Goal: Task Accomplishment & Management: Complete application form

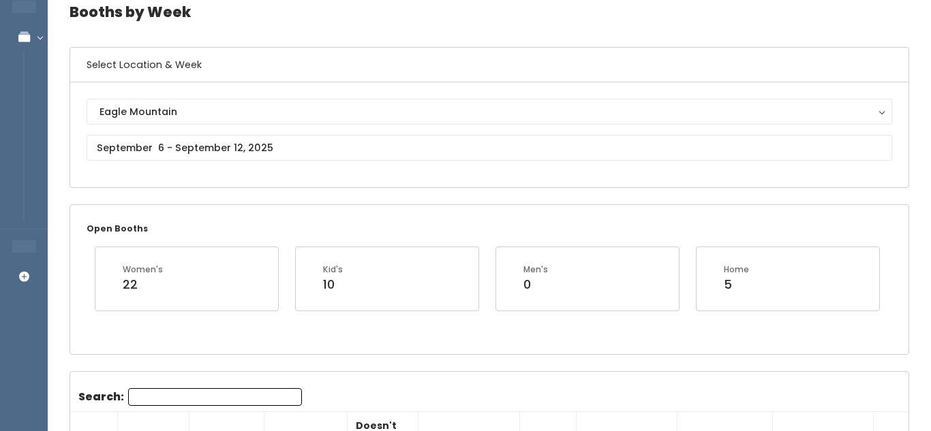
scroll to position [63, 0]
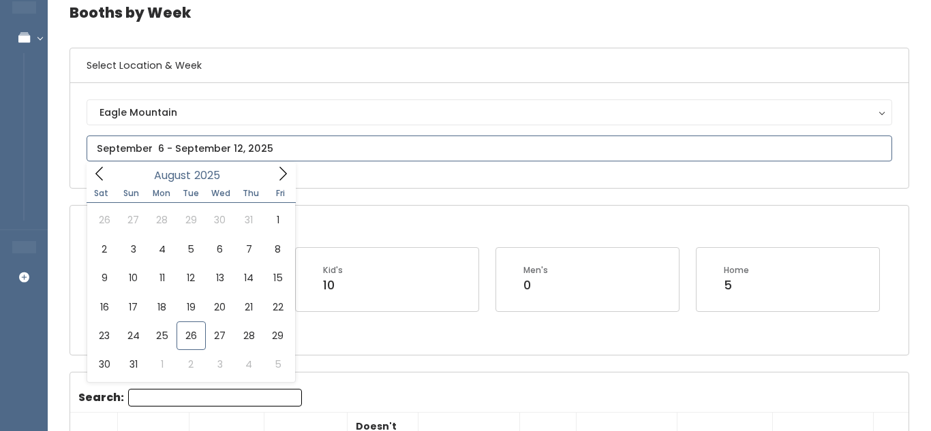
click at [401, 141] on input "text" at bounding box center [489, 149] width 805 height 26
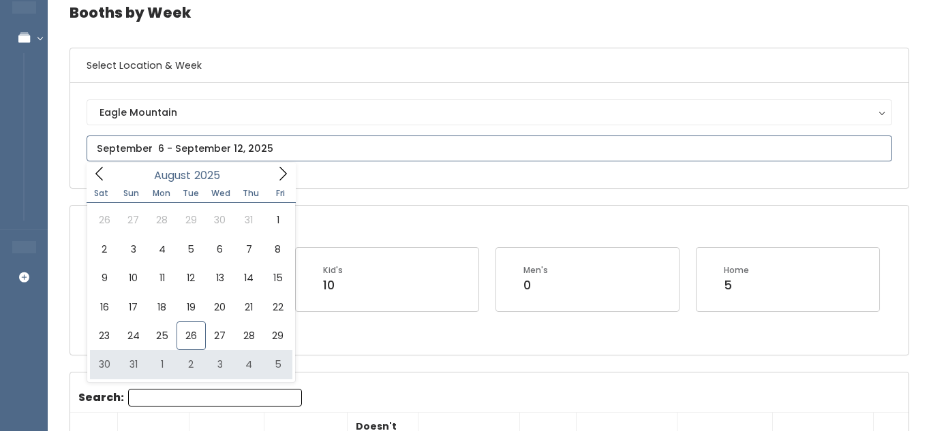
type input "August 30 to September 5"
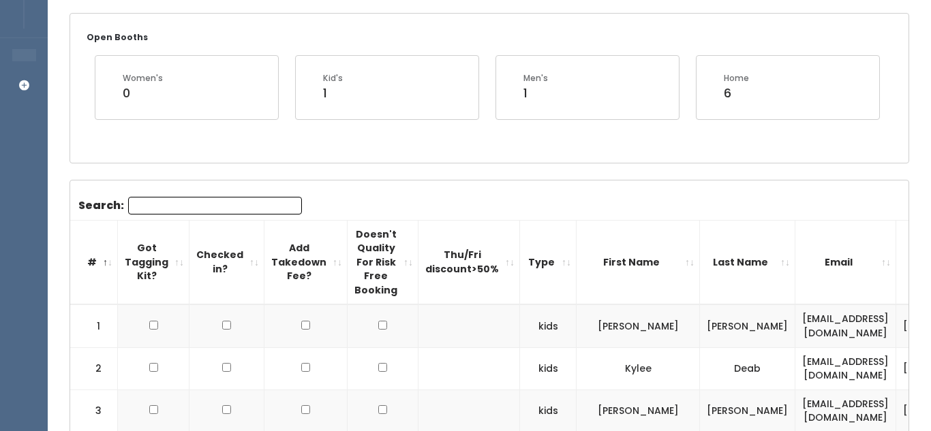
scroll to position [258, 0]
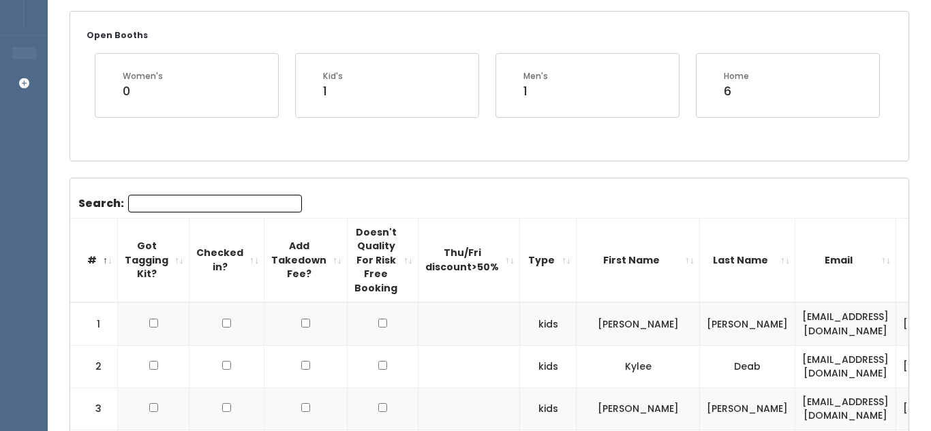
click at [201, 200] on input "Search:" at bounding box center [215, 204] width 174 height 18
paste input "[EMAIL_ADDRESS][DOMAIN_NAME]"
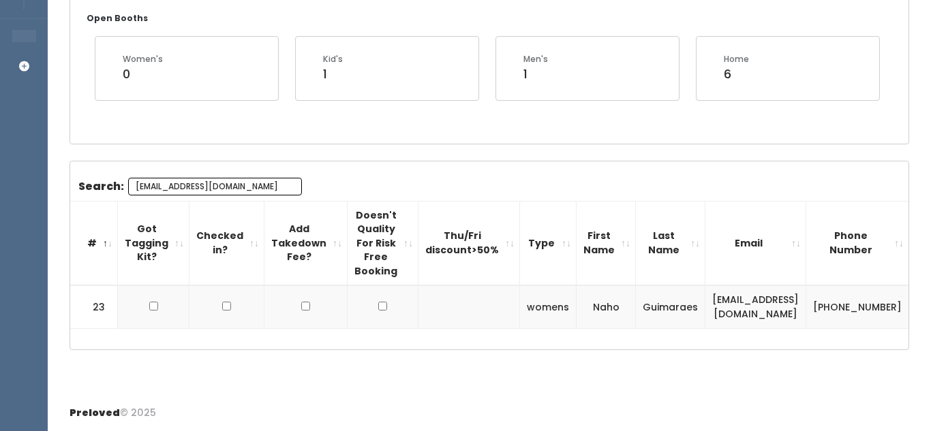
scroll to position [0, 194]
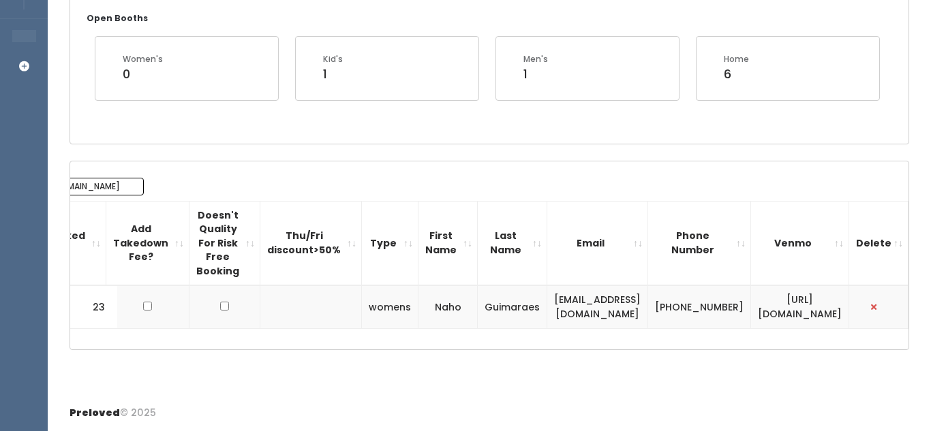
type input "aleeleg2000@gmail.com"
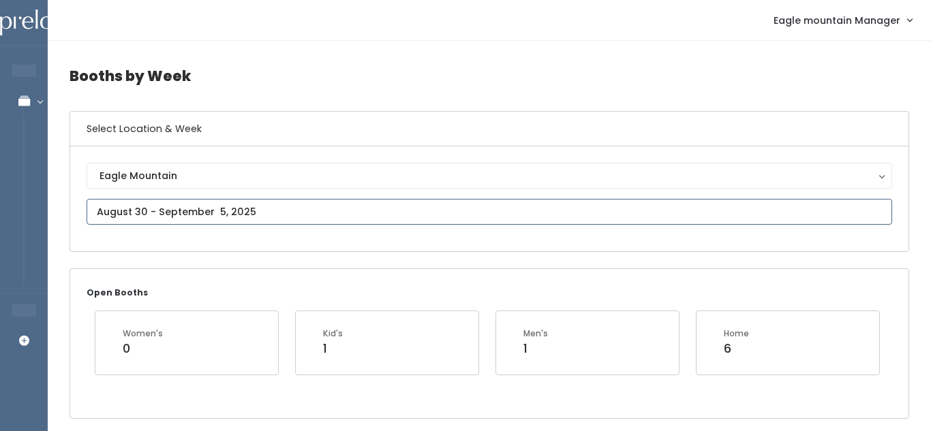
click at [225, 208] on input "text" at bounding box center [489, 212] width 805 height 26
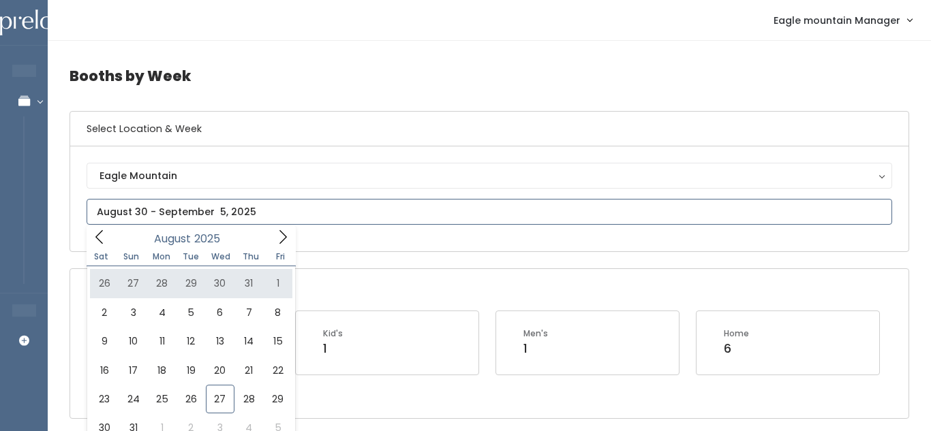
click at [283, 243] on icon at bounding box center [282, 237] width 15 height 15
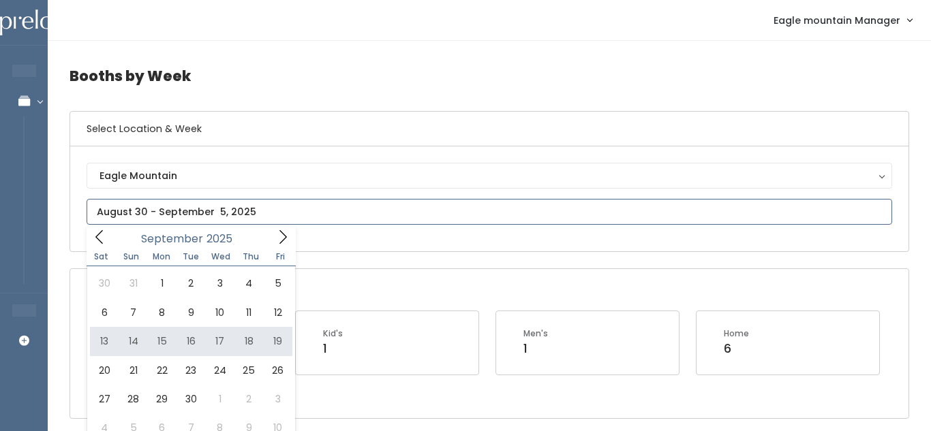
type input "September 13 to September 19"
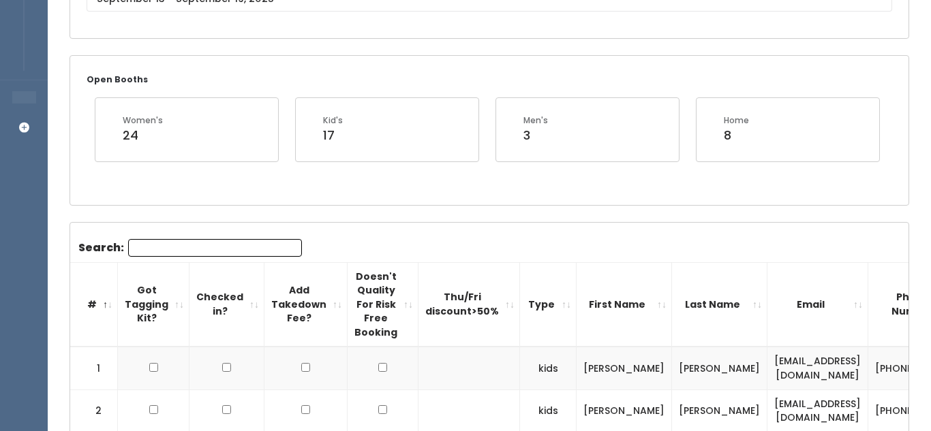
scroll to position [213, 0]
click at [146, 251] on input "Search:" at bounding box center [215, 249] width 174 height 18
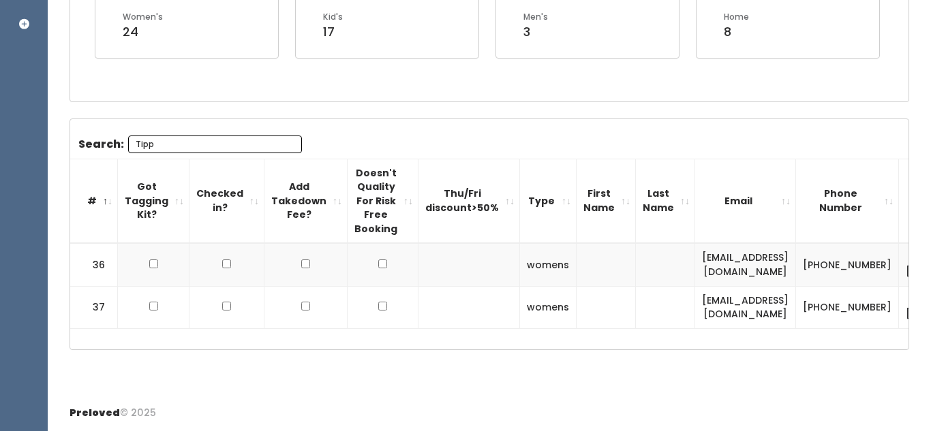
scroll to position [0, 78]
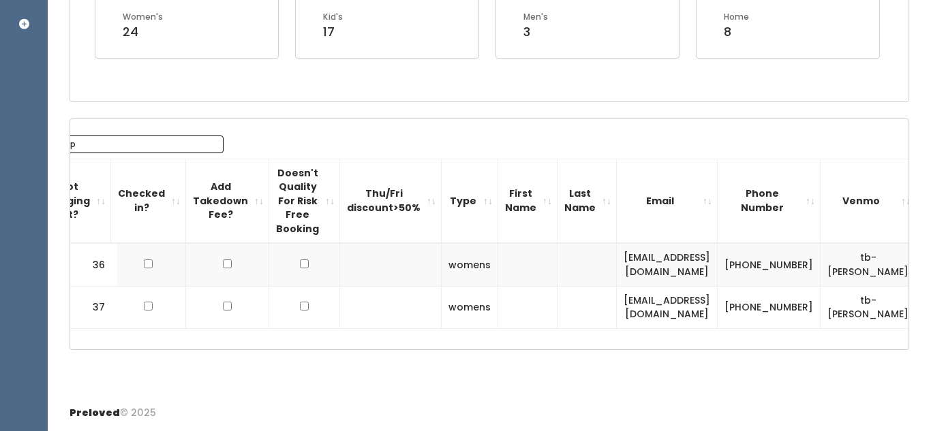
type input "Tipp"
drag, startPoint x: 603, startPoint y: 267, endPoint x: 693, endPoint y: 267, distance: 89.9
click at [693, 267] on td "tbtippetts@xtimail.com" at bounding box center [667, 264] width 101 height 43
click at [693, 267] on td "[EMAIL_ADDRESS][DOMAIN_NAME]" at bounding box center [667, 264] width 101 height 43
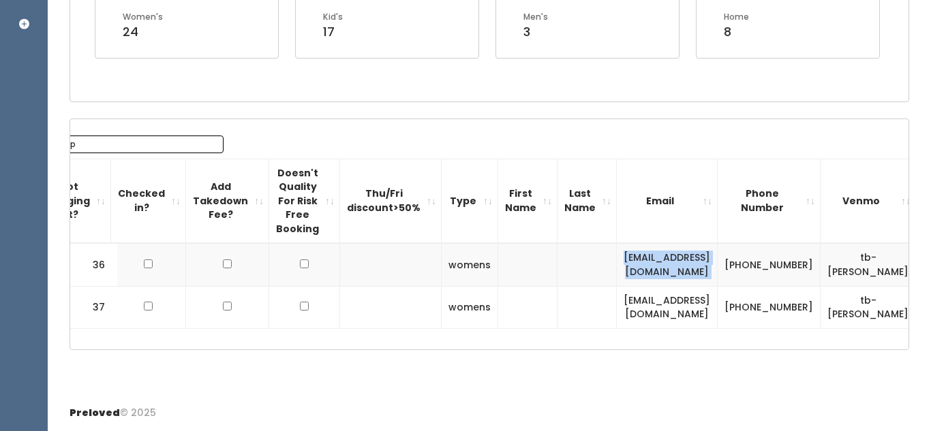
click at [693, 267] on td "[EMAIL_ADDRESS][DOMAIN_NAME]" at bounding box center [667, 264] width 101 height 43
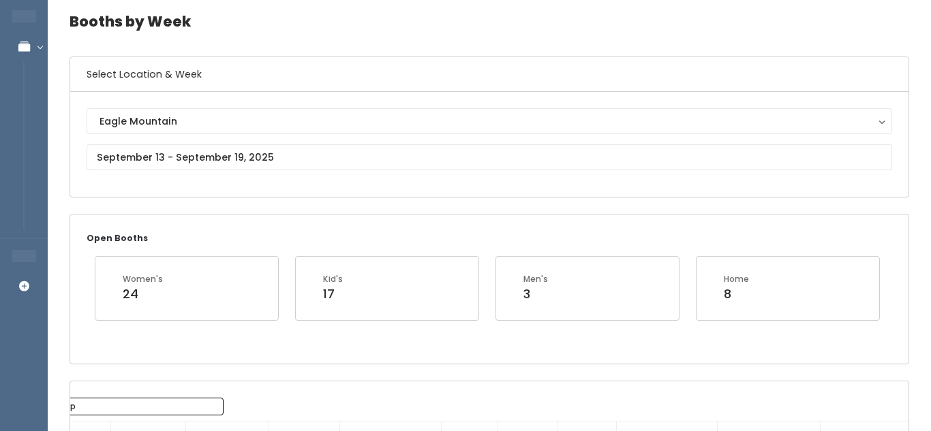
scroll to position [0, 0]
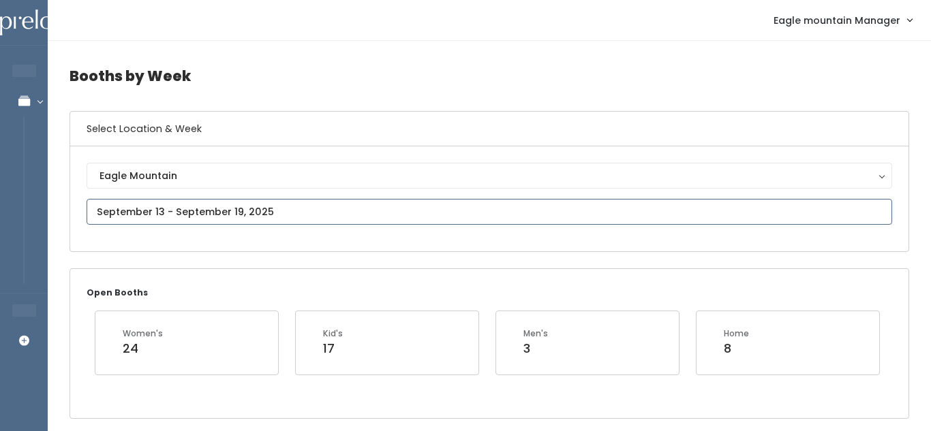
click at [277, 217] on input "text" at bounding box center [489, 212] width 805 height 26
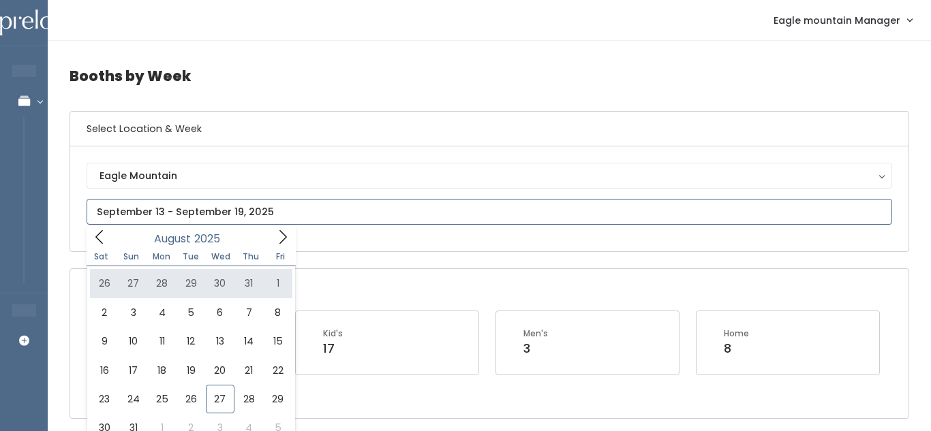
click at [277, 238] on icon at bounding box center [282, 237] width 15 height 15
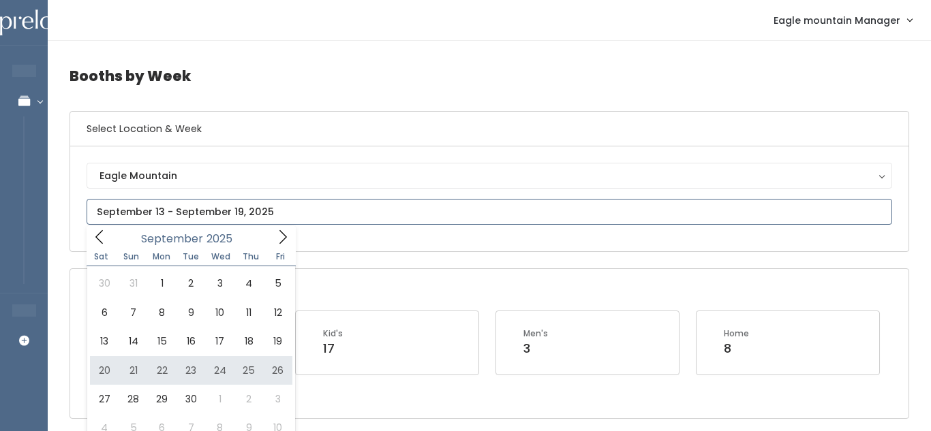
type input "September 20 to September 26"
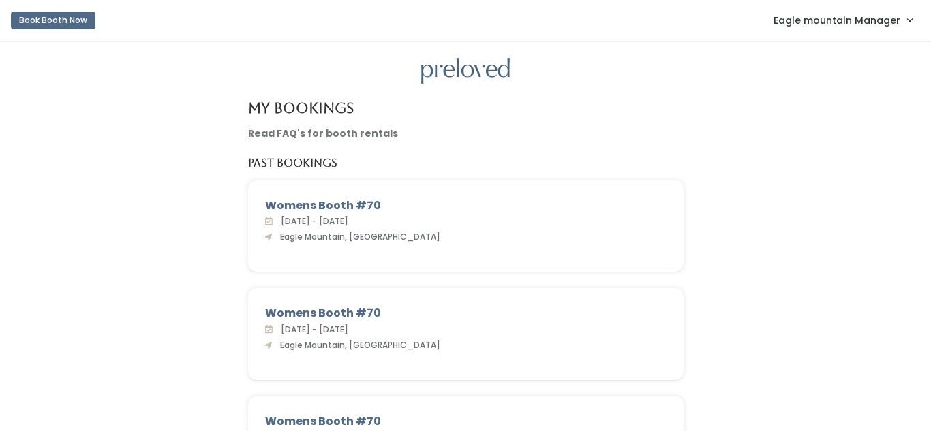
click at [865, 16] on span "Eagle mountain Manager" at bounding box center [836, 20] width 127 height 15
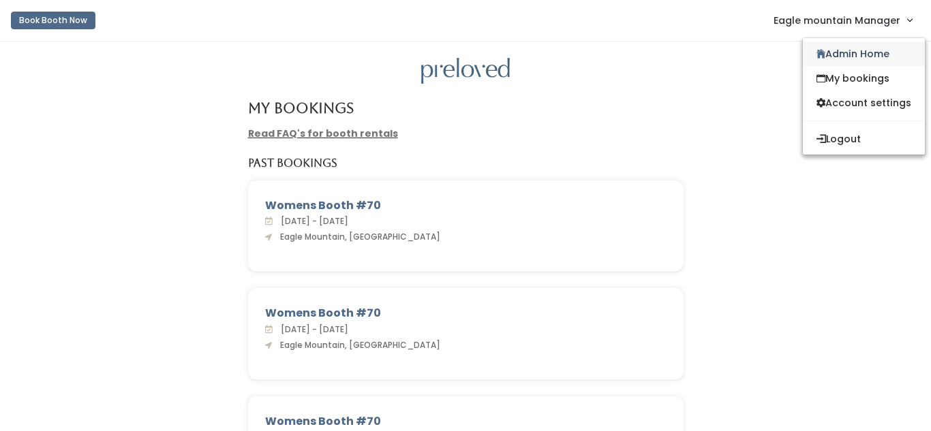
click at [860, 55] on link "Admin Home" at bounding box center [864, 54] width 122 height 25
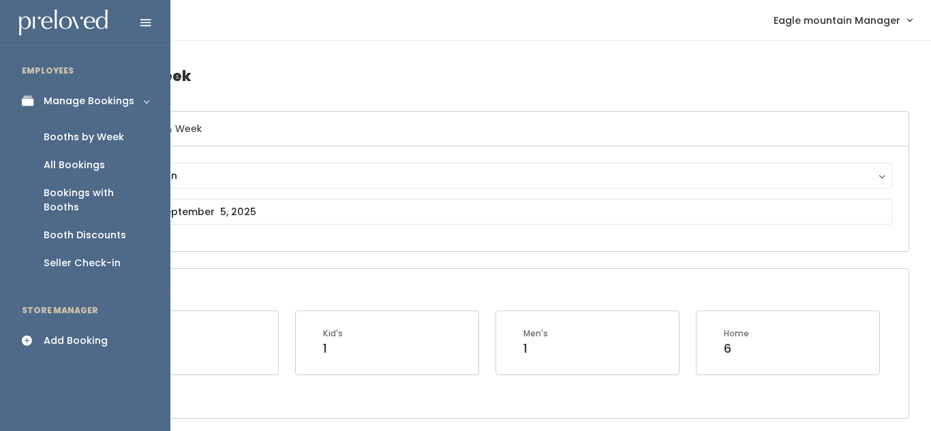
click at [39, 335] on icon at bounding box center [31, 341] width 19 height 12
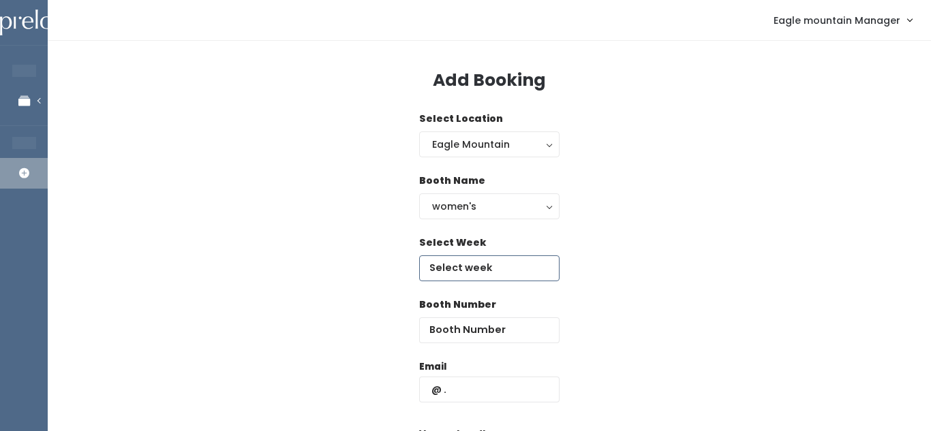
click at [463, 264] on input "text" at bounding box center [489, 268] width 140 height 26
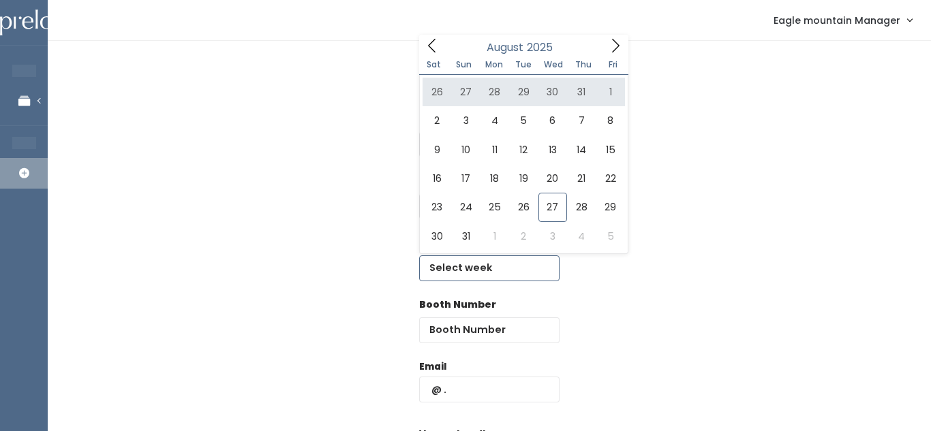
click at [617, 48] on icon at bounding box center [615, 45] width 15 height 15
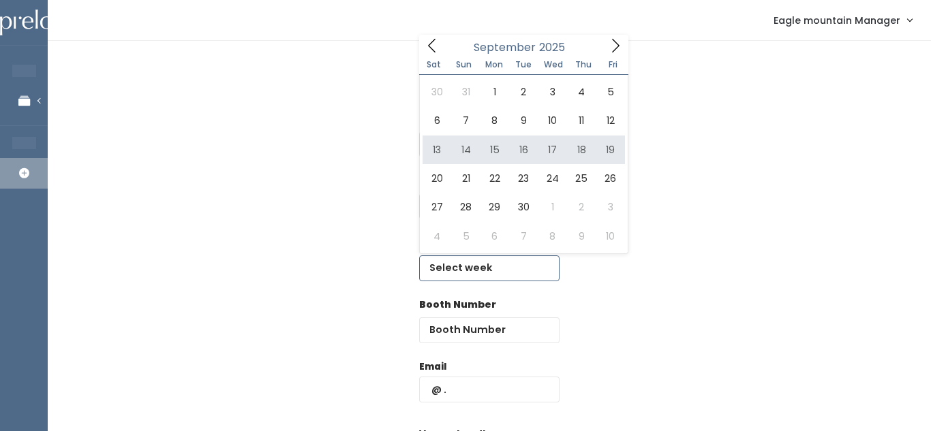
scroll to position [1, 0]
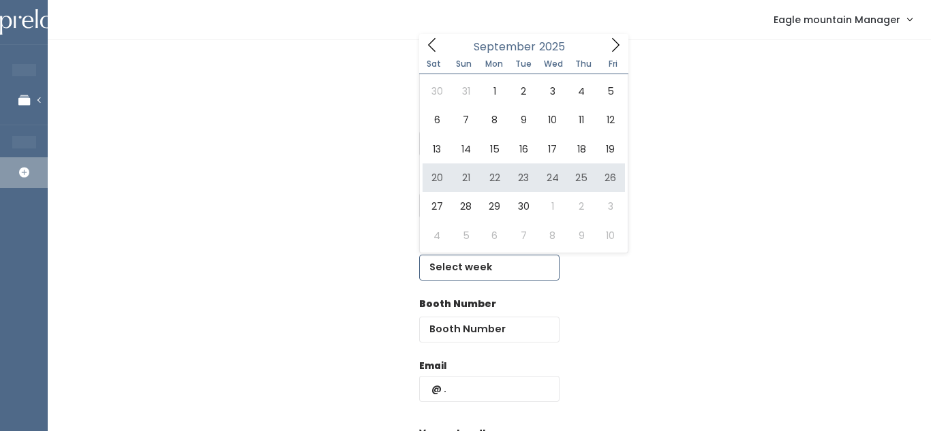
type input "September 20 to September 26"
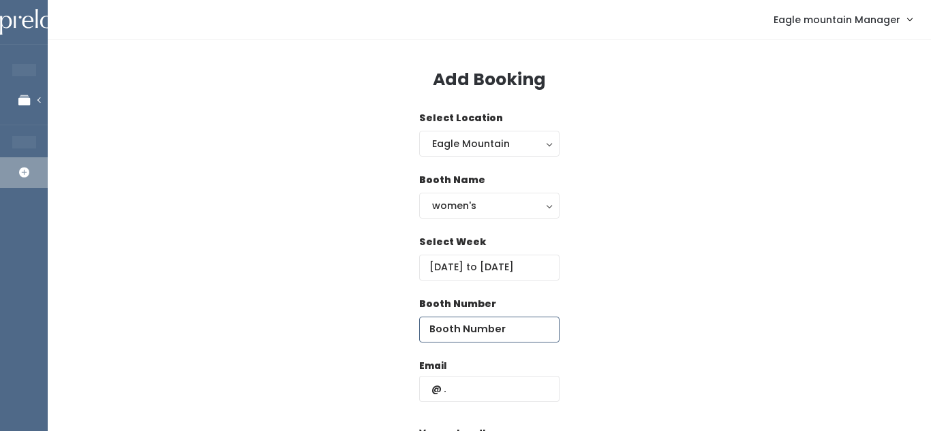
click at [474, 318] on input "number" at bounding box center [489, 330] width 140 height 26
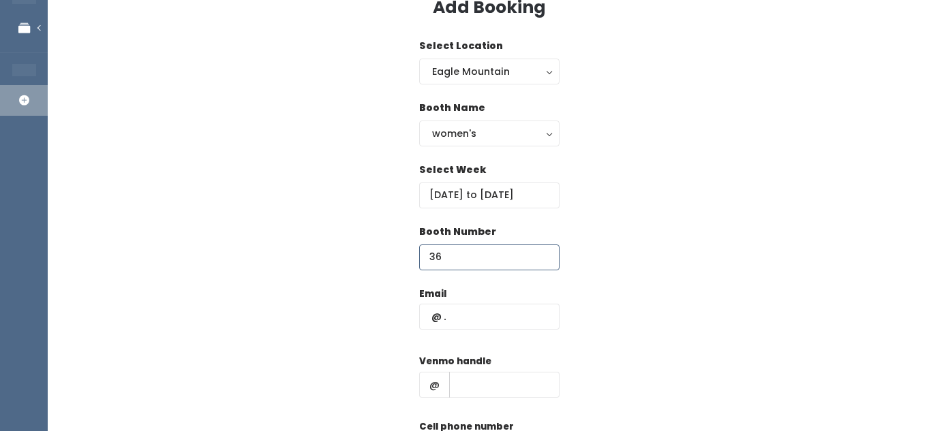
scroll to position [87, 0]
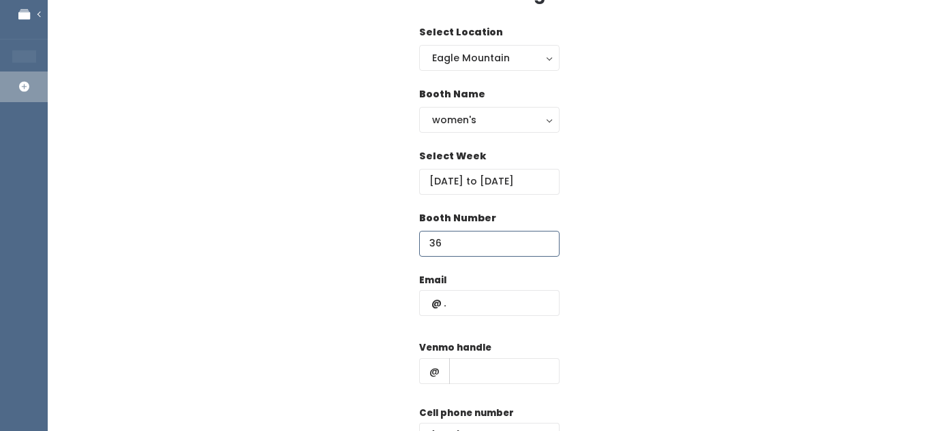
type input "36"
click at [476, 309] on input "text" at bounding box center [489, 303] width 140 height 26
paste input "[EMAIL_ADDRESS][DOMAIN_NAME]"
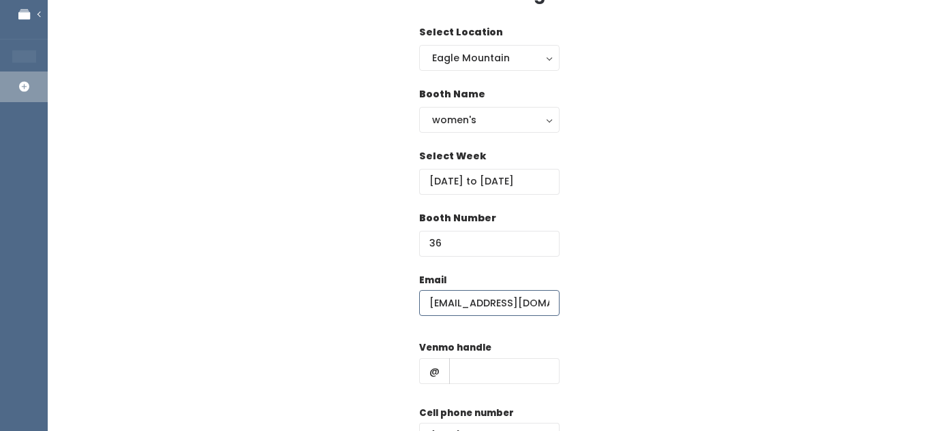
scroll to position [0, 1]
type input "[EMAIL_ADDRESS][DOMAIN_NAME]"
click at [487, 369] on input "text" at bounding box center [504, 371] width 110 height 26
paste input "tb-[PERSON_NAME]"
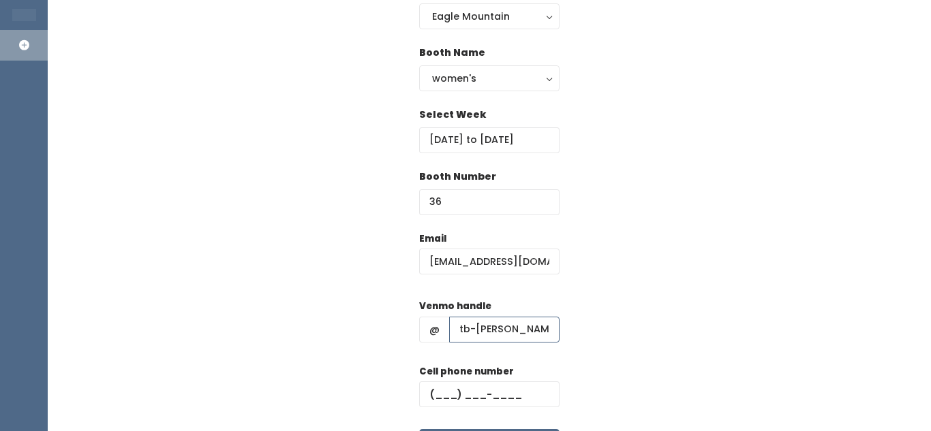
scroll to position [132, 0]
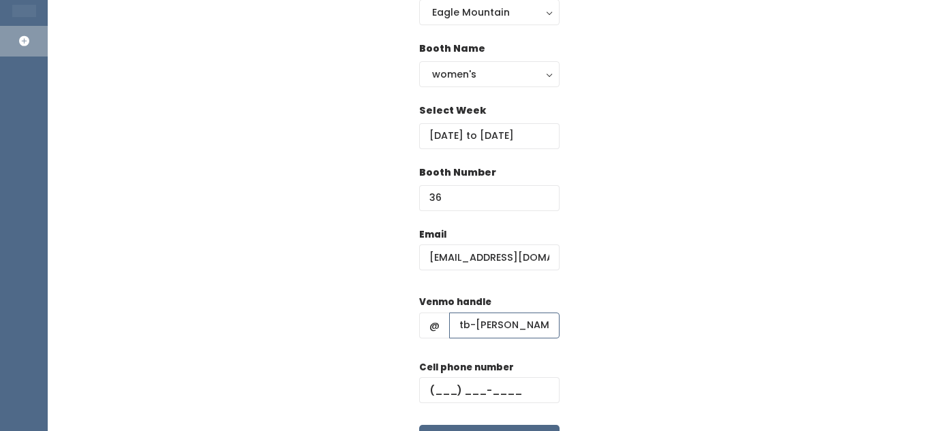
type input "tb-[PERSON_NAME]"
click at [511, 384] on input "text" at bounding box center [489, 390] width 140 height 26
paste input "(801) 318-4967"
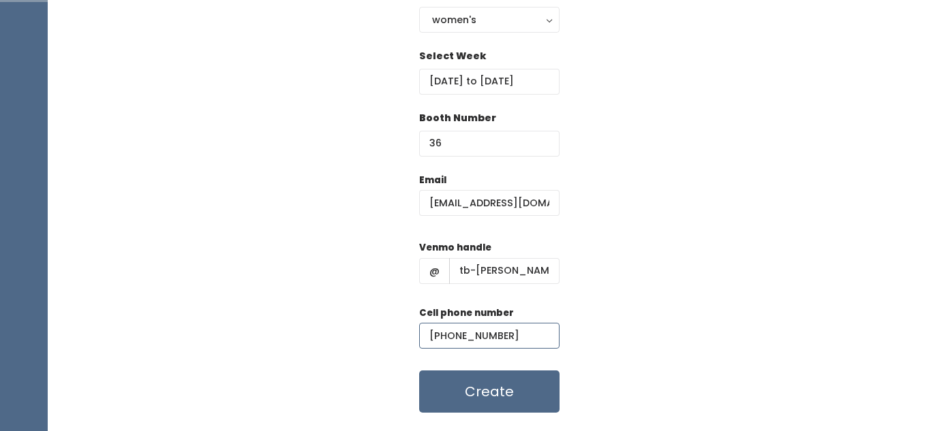
scroll to position [187, 0]
type input "[PHONE_NUMBER]"
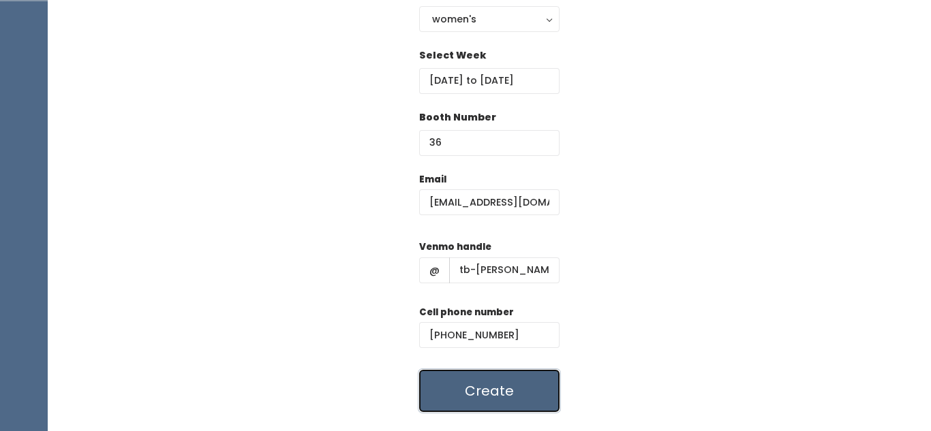
click at [458, 385] on button "Create" at bounding box center [489, 391] width 140 height 42
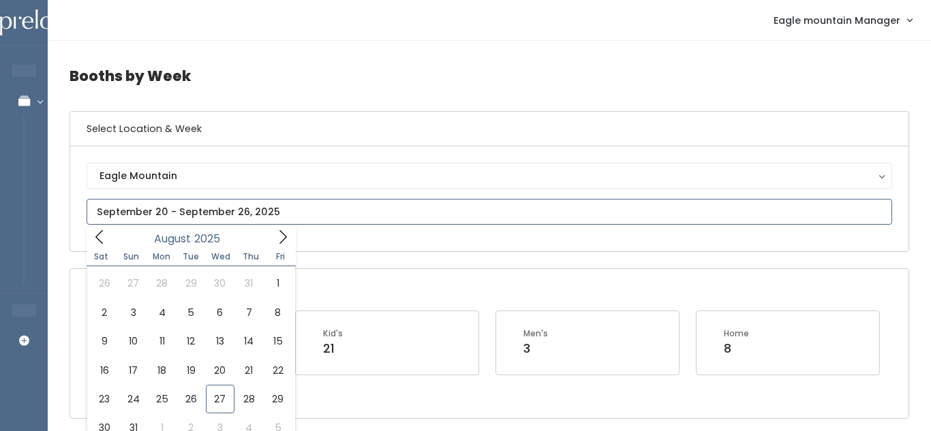
click at [217, 213] on input "text" at bounding box center [489, 212] width 805 height 26
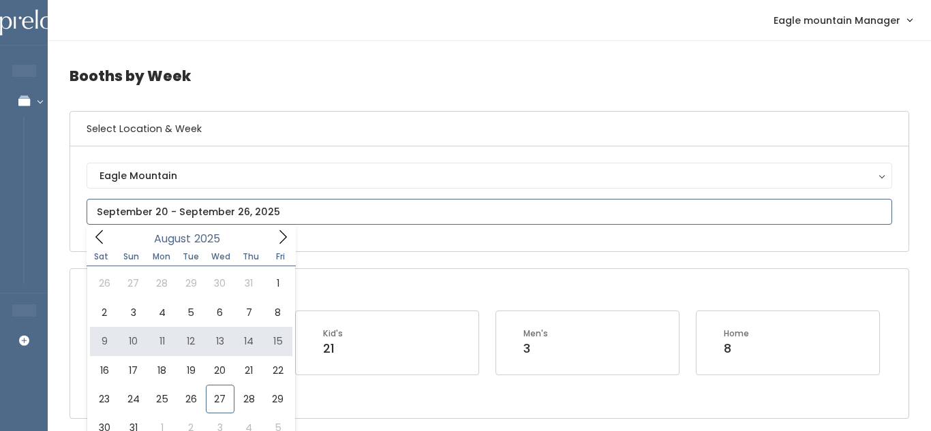
click at [284, 226] on span at bounding box center [283, 236] width 26 height 21
type input "September 13 to September 19"
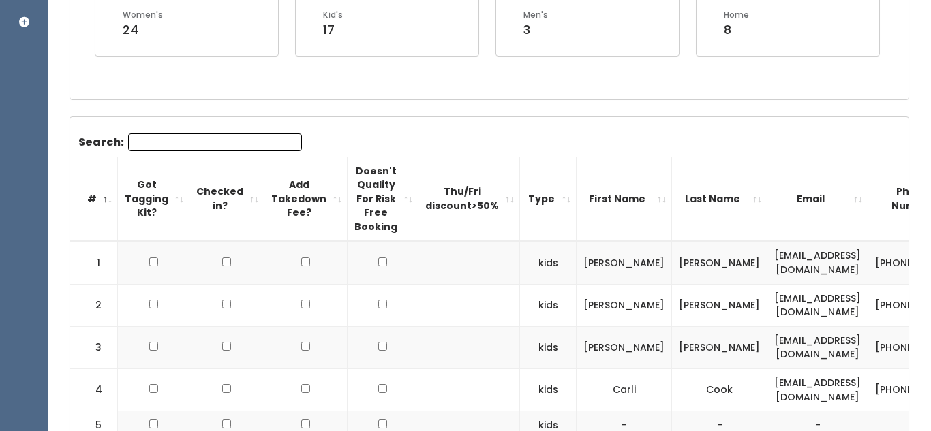
scroll to position [377, 0]
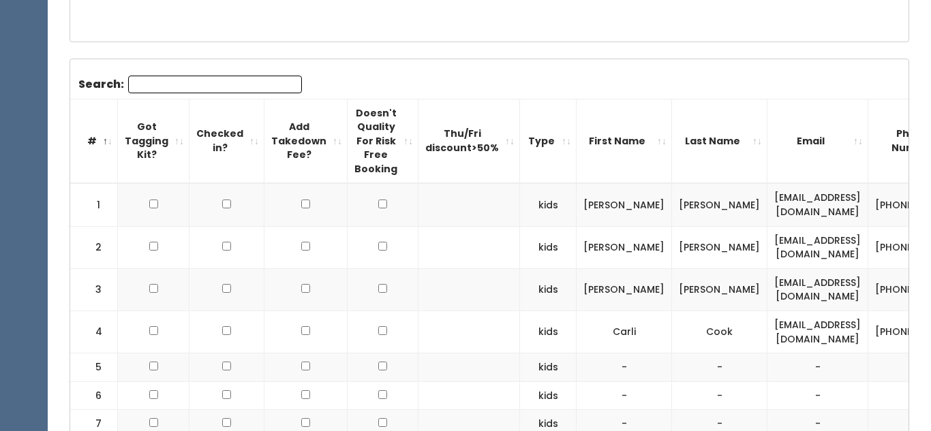
click at [206, 78] on input "Search:" at bounding box center [215, 85] width 174 height 18
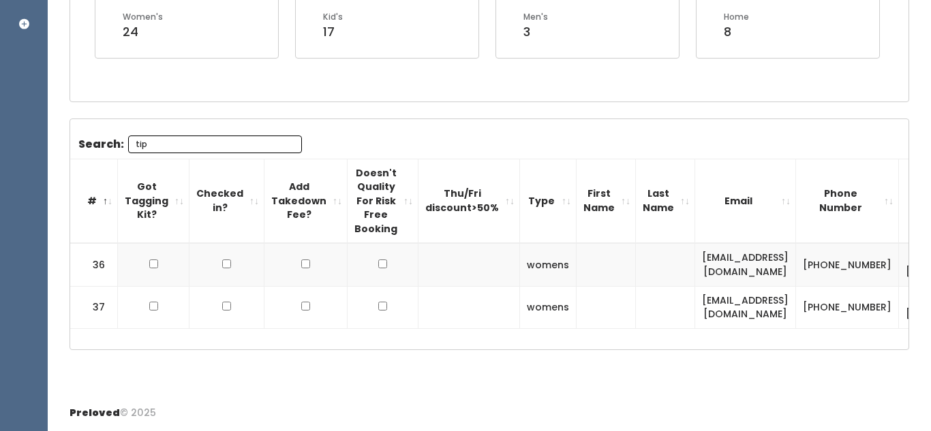
scroll to position [317, 0]
type input "tipp"
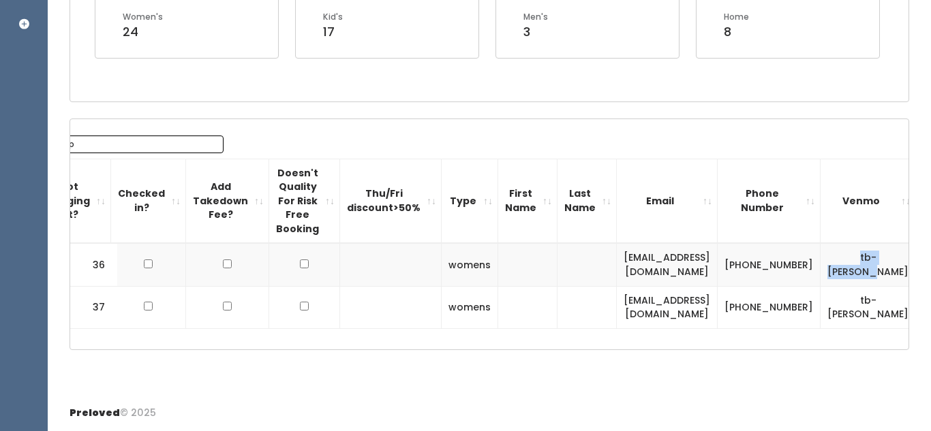
drag, startPoint x: 813, startPoint y: 255, endPoint x: 839, endPoint y: 273, distance: 31.4
click at [839, 273] on td "tb-tippetts" at bounding box center [867, 264] width 95 height 43
copy td "tb-tippetts"
drag, startPoint x: 733, startPoint y: 298, endPoint x: 767, endPoint y: 312, distance: 36.7
click at [767, 312] on td "[PHONE_NUMBER]" at bounding box center [768, 307] width 103 height 42
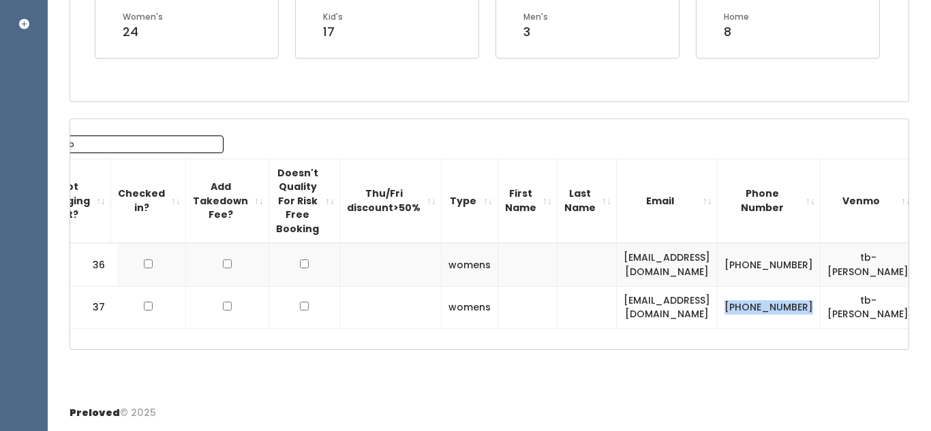
copy td "[PHONE_NUMBER]"
drag, startPoint x: 595, startPoint y: 308, endPoint x: 713, endPoint y: 311, distance: 117.2
click at [713, 311] on td "[EMAIL_ADDRESS][DOMAIN_NAME]" at bounding box center [667, 307] width 101 height 42
copy td "[EMAIL_ADDRESS][DOMAIN_NAME]"
drag, startPoint x: 811, startPoint y: 301, endPoint x: 848, endPoint y: 316, distance: 39.7
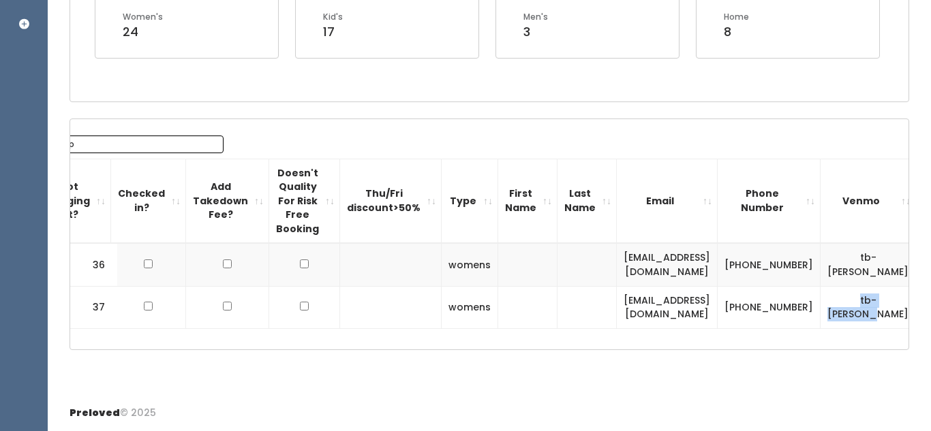
click at [848, 316] on td "tb-[PERSON_NAME]" at bounding box center [867, 307] width 95 height 42
copy td "tb-[PERSON_NAME]"
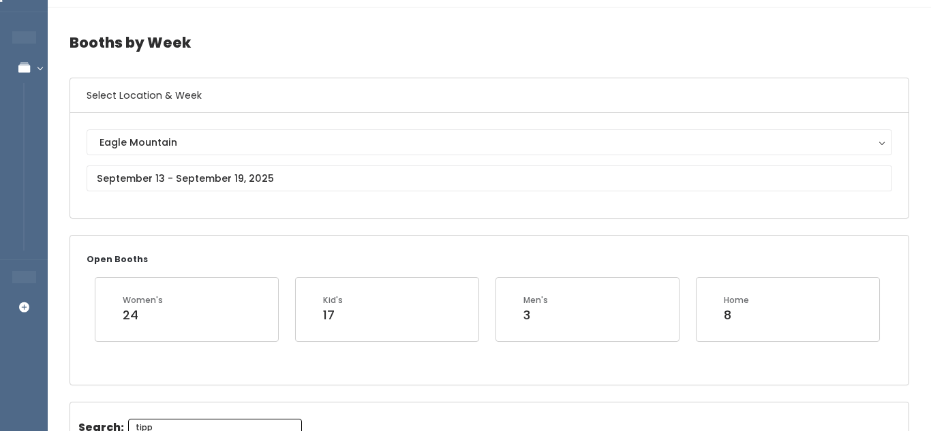
scroll to position [31, 0]
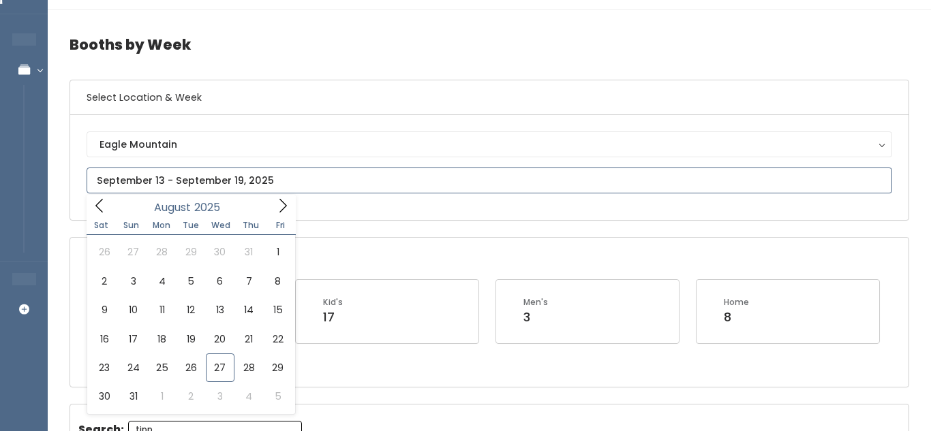
click at [144, 173] on input "text" at bounding box center [489, 181] width 805 height 26
click at [287, 202] on icon at bounding box center [282, 205] width 15 height 15
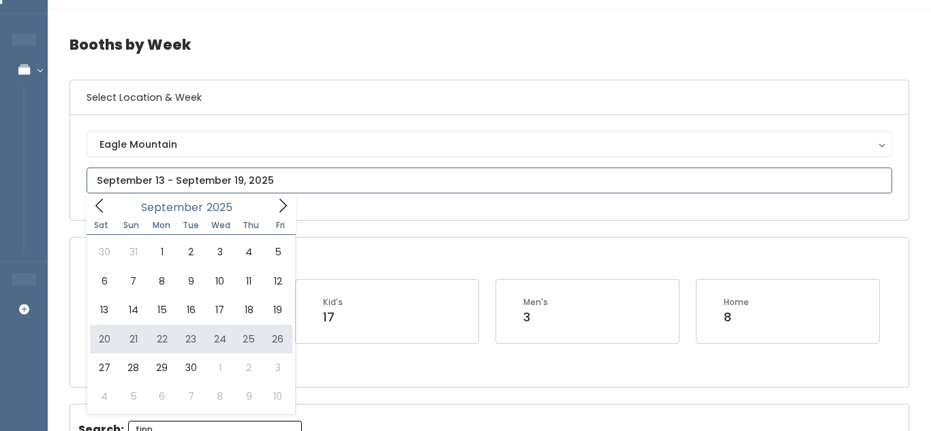
type input "September 20 to September 26"
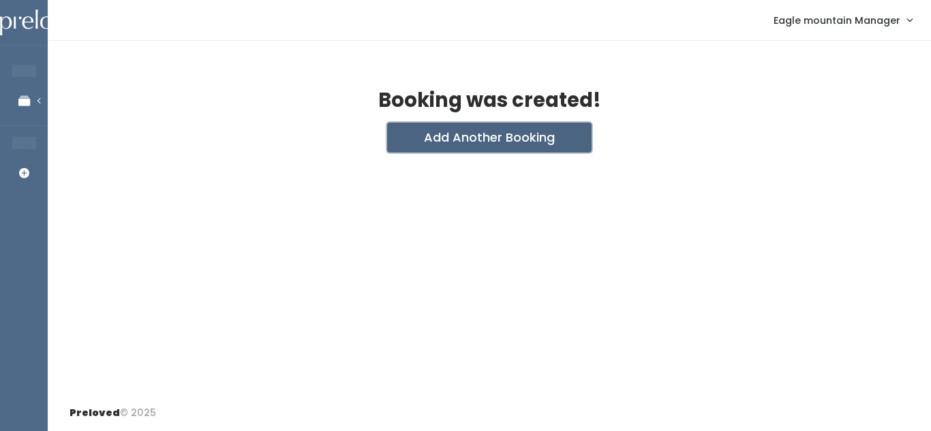
click at [440, 149] on button "Add Another Booking" at bounding box center [489, 138] width 204 height 30
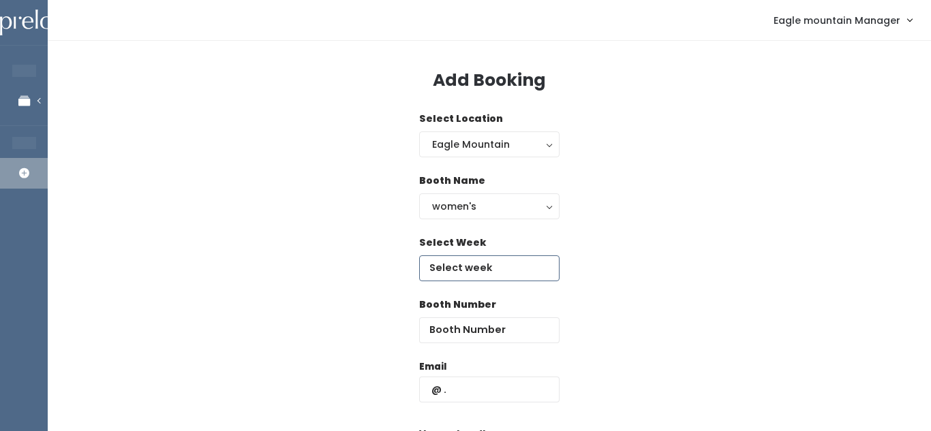
click at [460, 265] on input "text" at bounding box center [489, 268] width 140 height 26
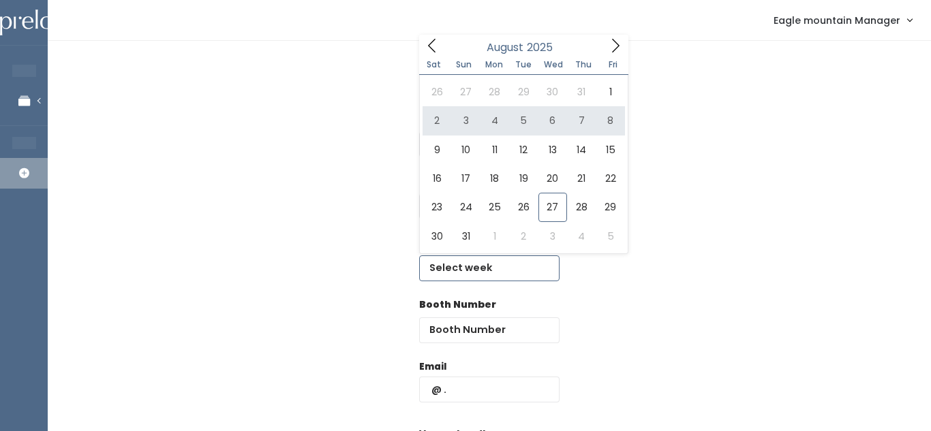
click at [621, 44] on icon at bounding box center [615, 45] width 15 height 15
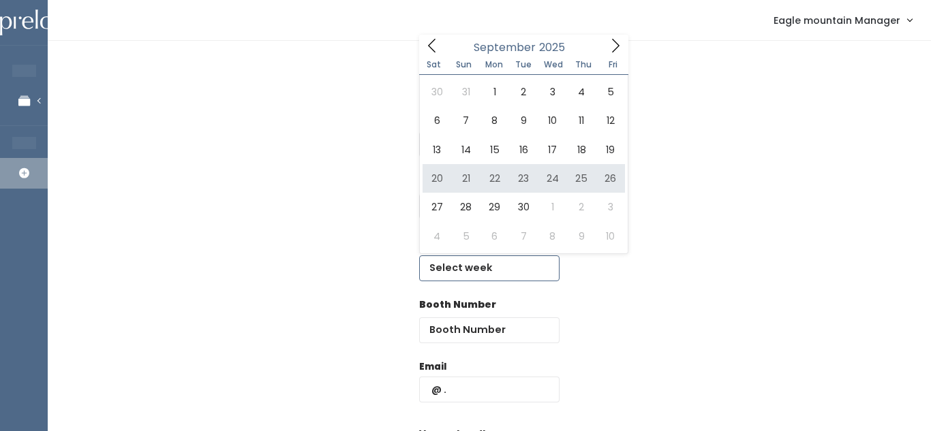
type input "September 20 to September 26"
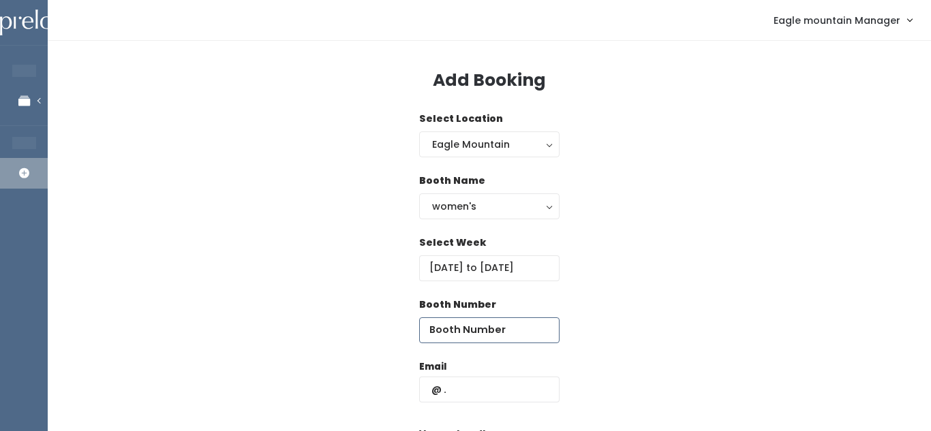
click at [467, 334] on input "number" at bounding box center [489, 330] width 140 height 26
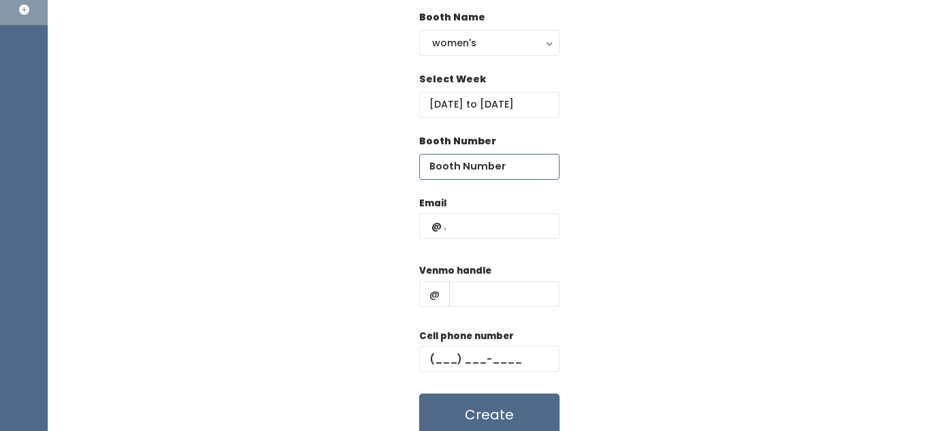
scroll to position [176, 0]
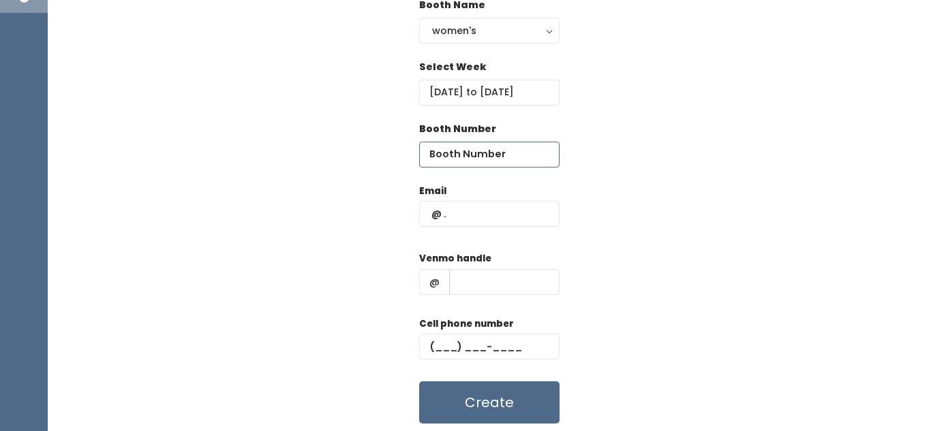
type input "3"
type input "37"
click at [472, 213] on input "text" at bounding box center [489, 214] width 140 height 26
click at [438, 347] on input "text" at bounding box center [489, 347] width 140 height 26
paste input "[PHONE_NUMBER]"
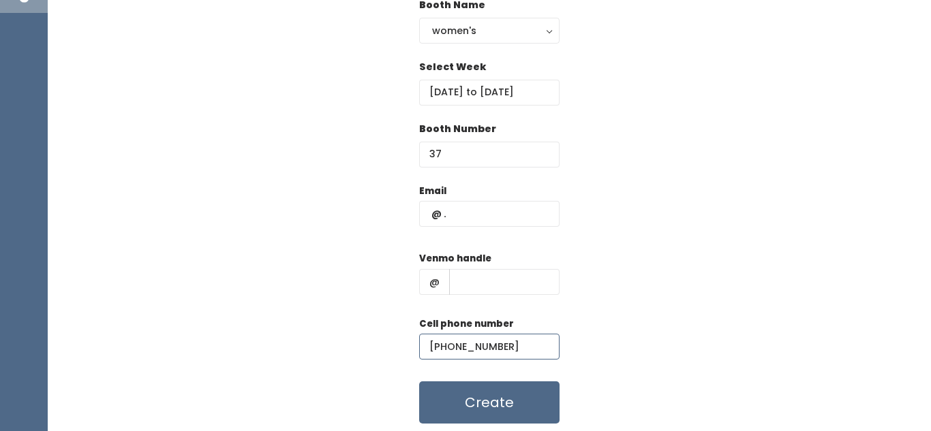
type input "[PHONE_NUMBER]"
click at [459, 213] on input "text" at bounding box center [489, 214] width 140 height 26
paste input "[EMAIL_ADDRESS][DOMAIN_NAME]"
type input "[EMAIL_ADDRESS][DOMAIN_NAME]"
click at [519, 279] on input "text" at bounding box center [504, 282] width 110 height 26
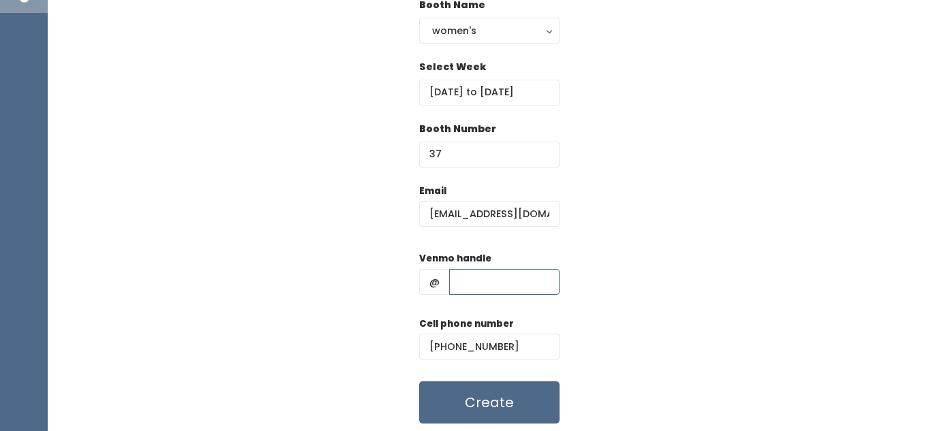
paste input "tb-[PERSON_NAME]"
type input "tb-[PERSON_NAME]"
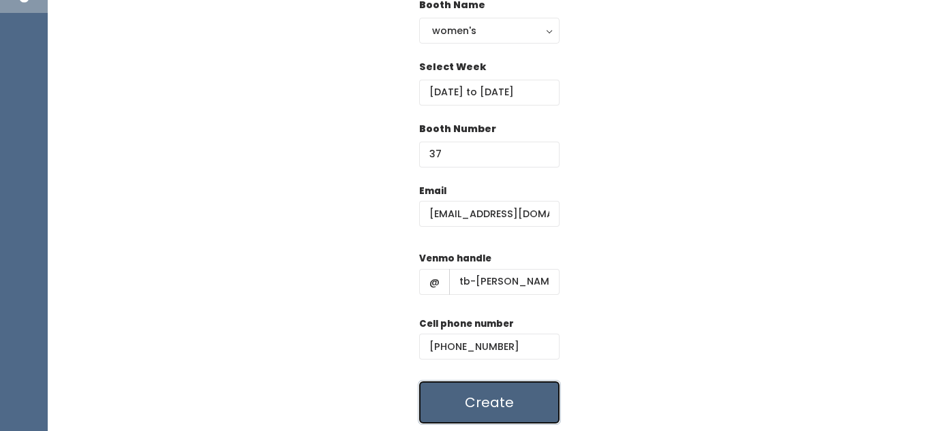
click at [487, 411] on button "Create" at bounding box center [489, 403] width 140 height 42
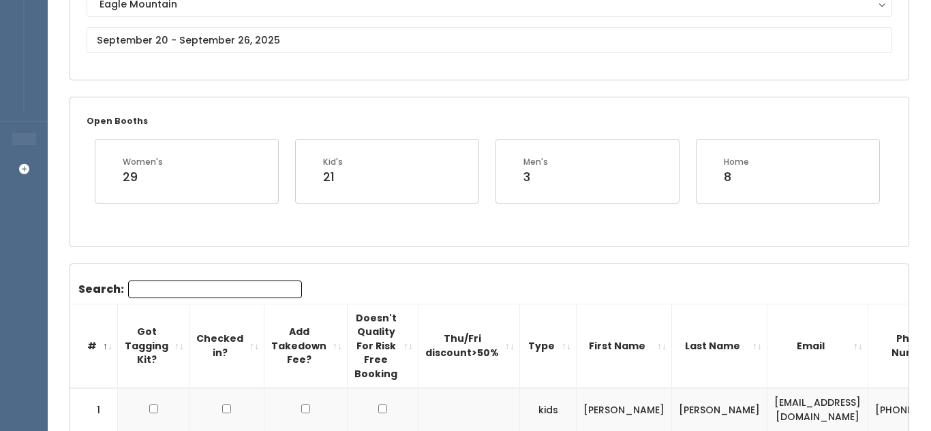
scroll to position [174, 0]
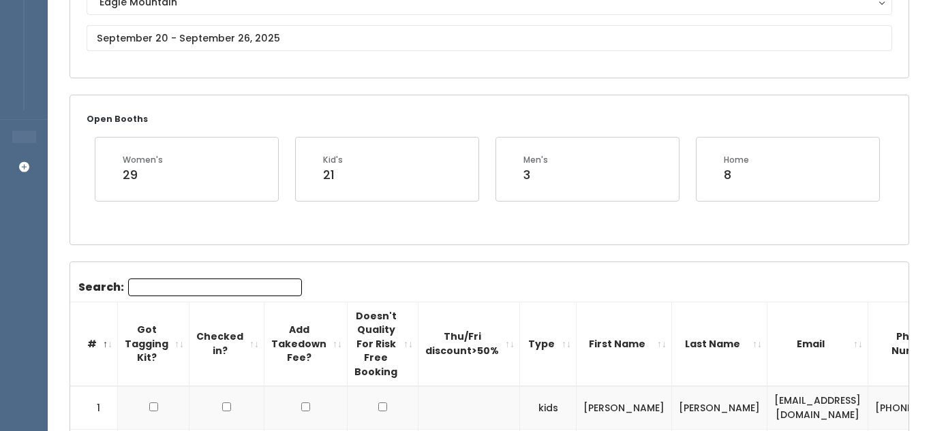
click at [270, 288] on input "Search:" at bounding box center [215, 288] width 174 height 18
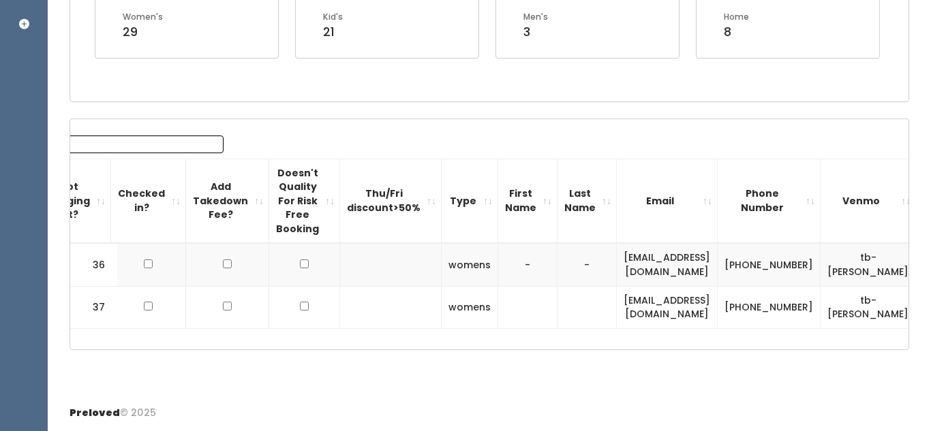
scroll to position [0, 0]
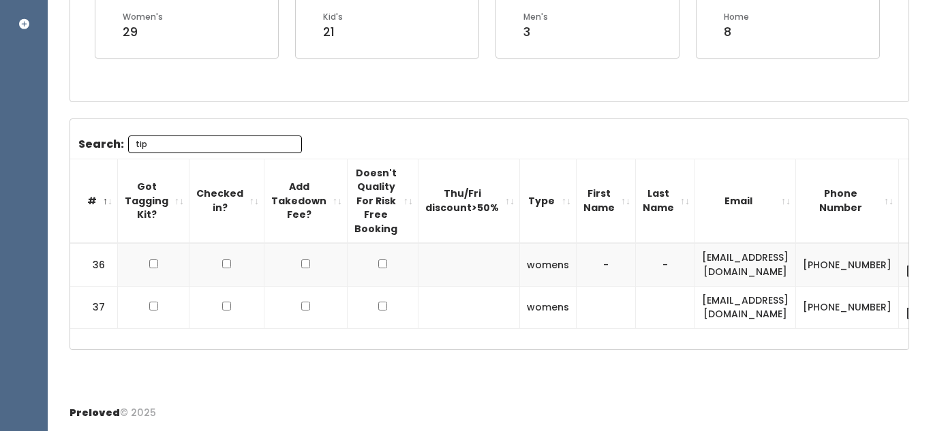
type input "tip"
